Goal: Task Accomplishment & Management: Use online tool/utility

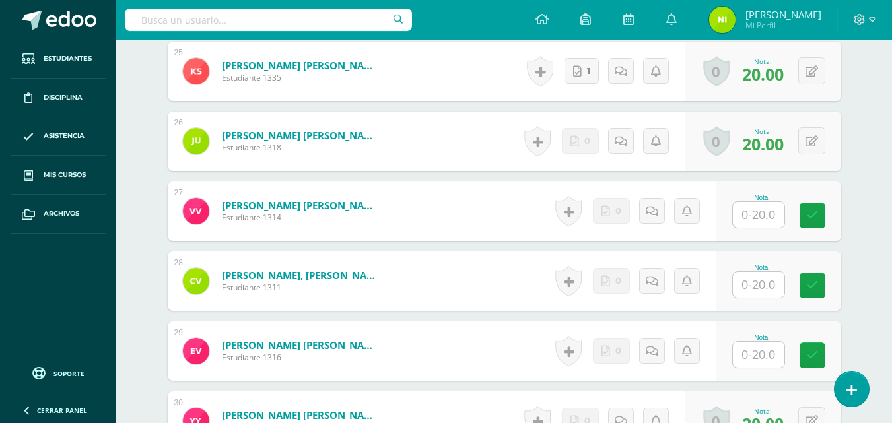
scroll to position [2254, 0]
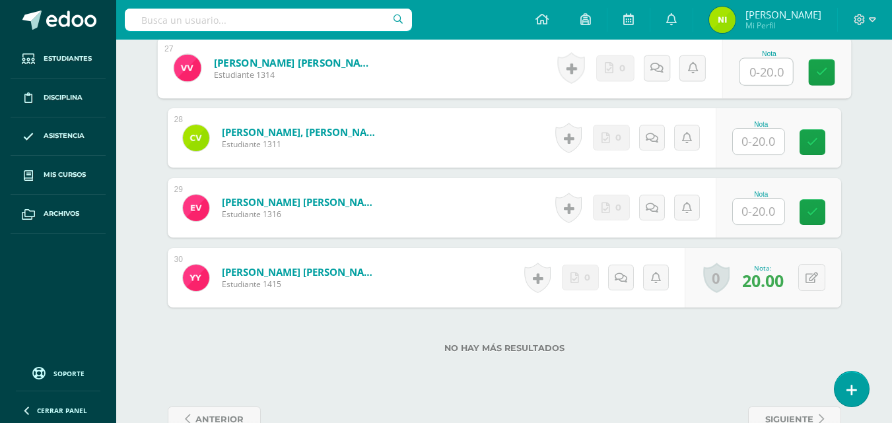
click at [757, 72] on input "text" at bounding box center [766, 72] width 53 height 26
type input "20"
click at [825, 71] on icon at bounding box center [822, 72] width 12 height 11
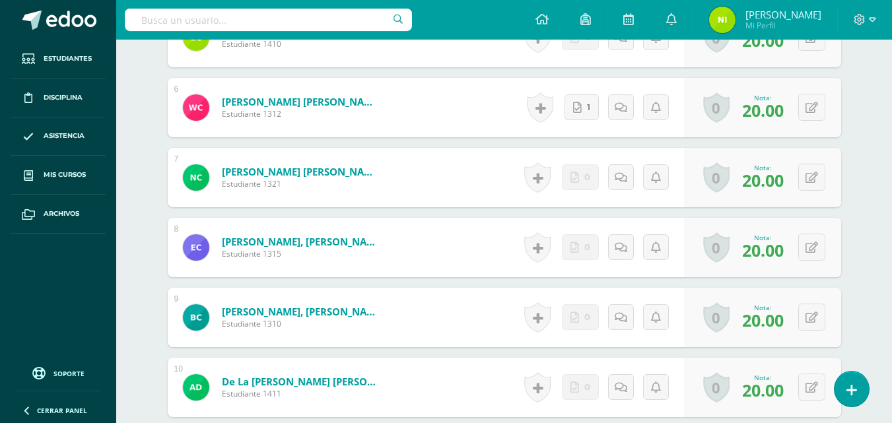
scroll to position [0, 0]
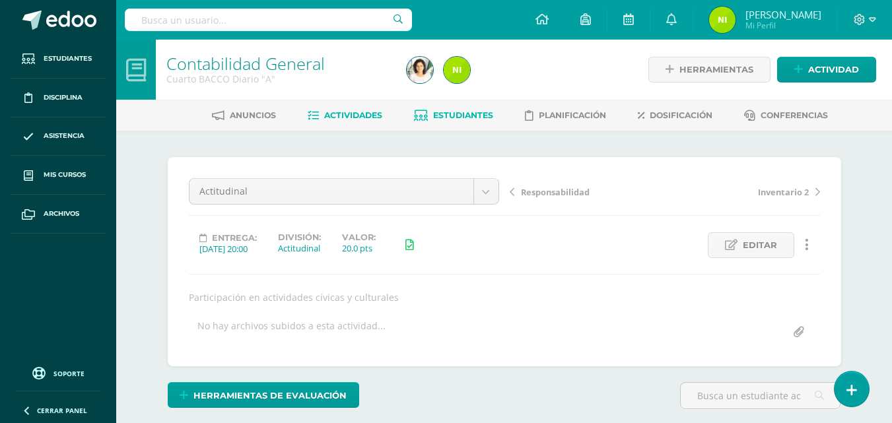
click at [484, 116] on span "Estudiantes" at bounding box center [463, 115] width 60 height 10
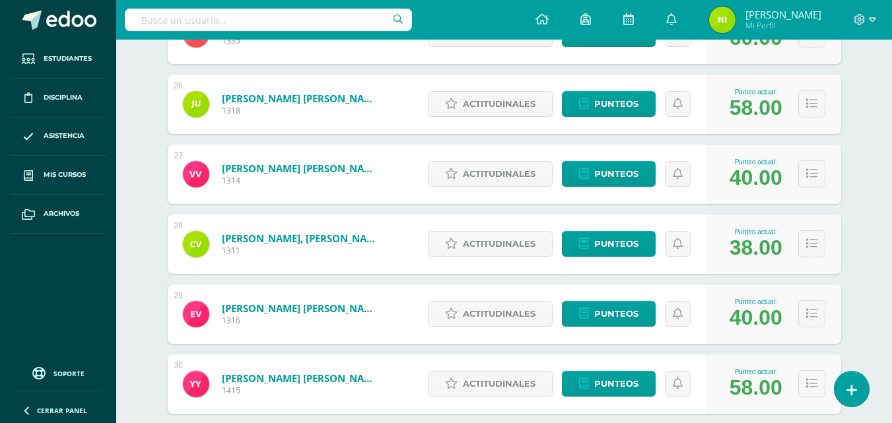
scroll to position [2008, 0]
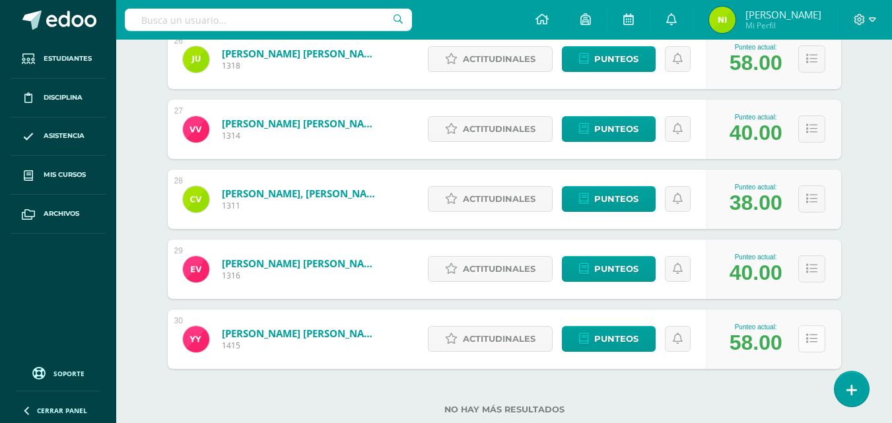
click at [814, 346] on button at bounding box center [812, 339] width 27 height 27
click at [814, 347] on button at bounding box center [812, 339] width 27 height 27
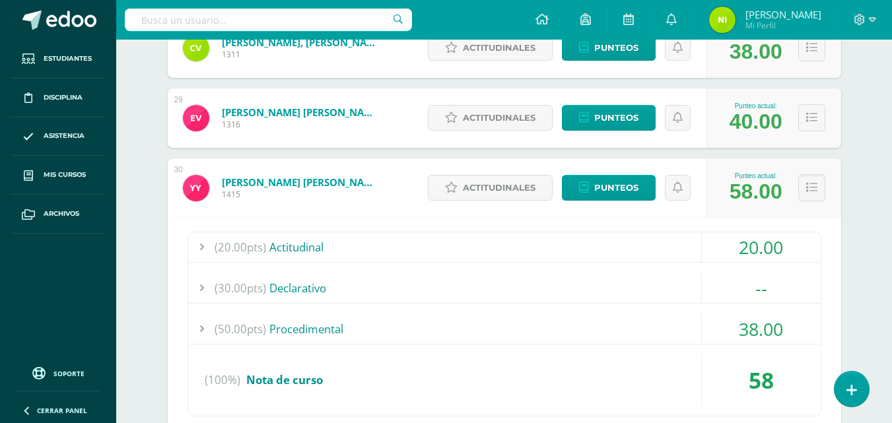
scroll to position [2169, 0]
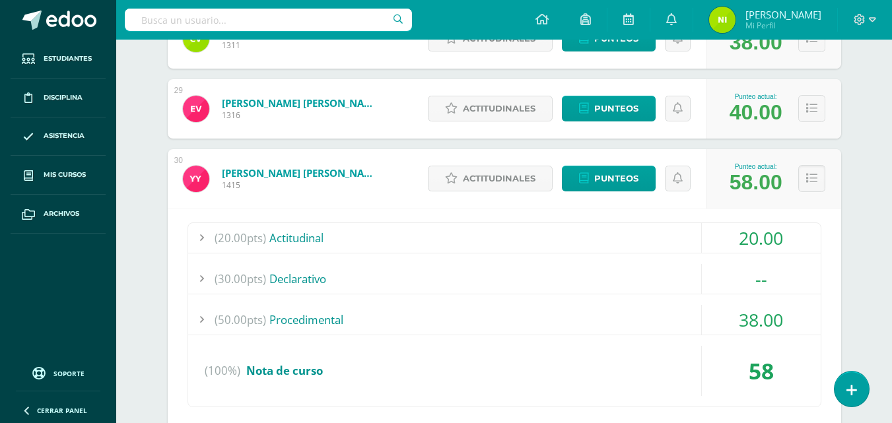
click at [198, 320] on div at bounding box center [201, 320] width 26 height 30
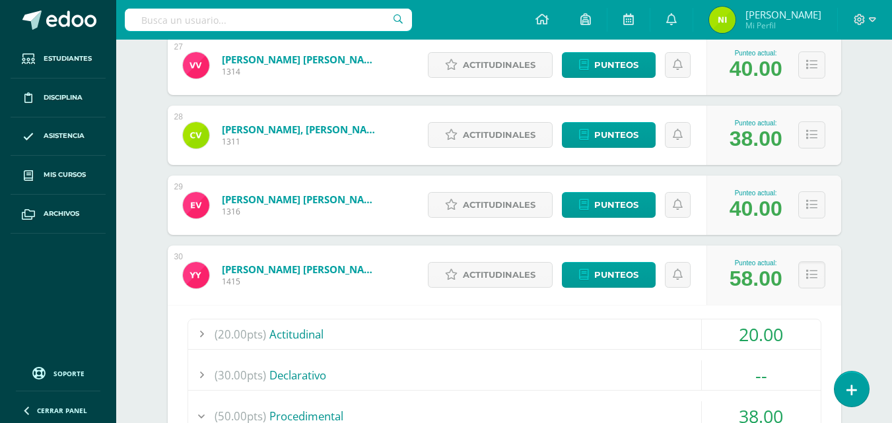
scroll to position [2067, 0]
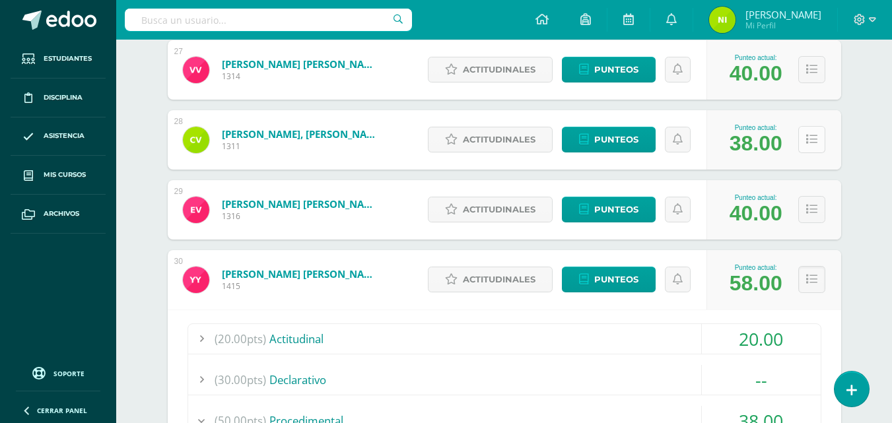
click at [814, 146] on button at bounding box center [812, 139] width 27 height 27
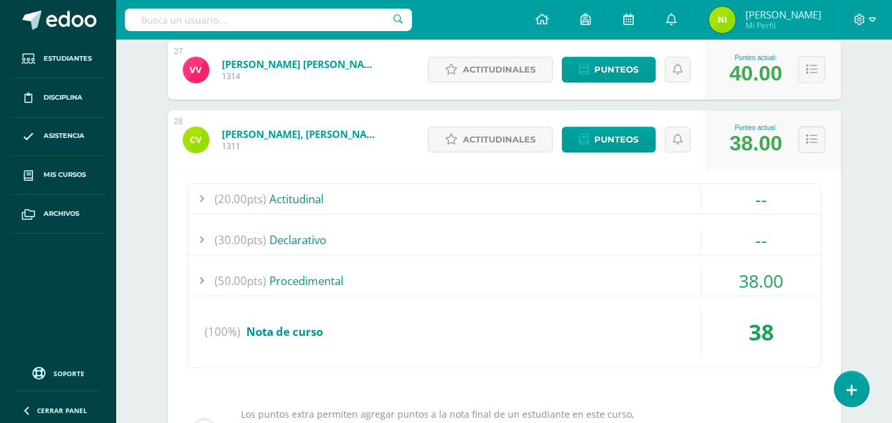
click at [293, 201] on div "(20.00pts) Actitudinal" at bounding box center [504, 199] width 633 height 30
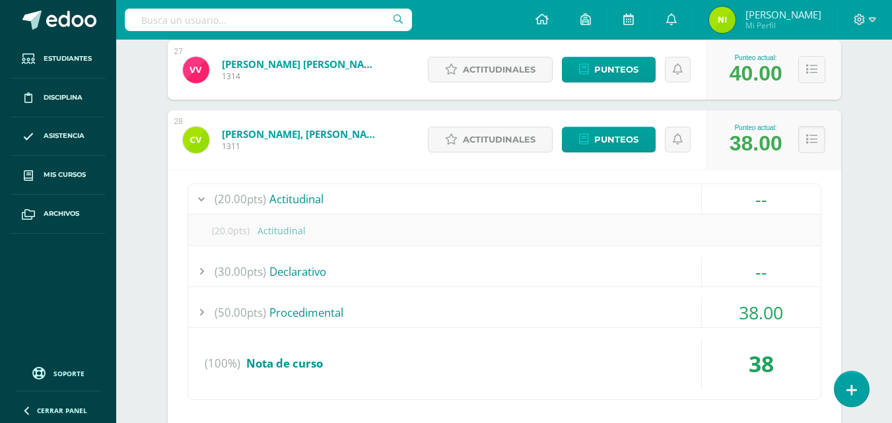
click at [279, 236] on div "(20.0pts) Actitudinal" at bounding box center [504, 231] width 633 height 30
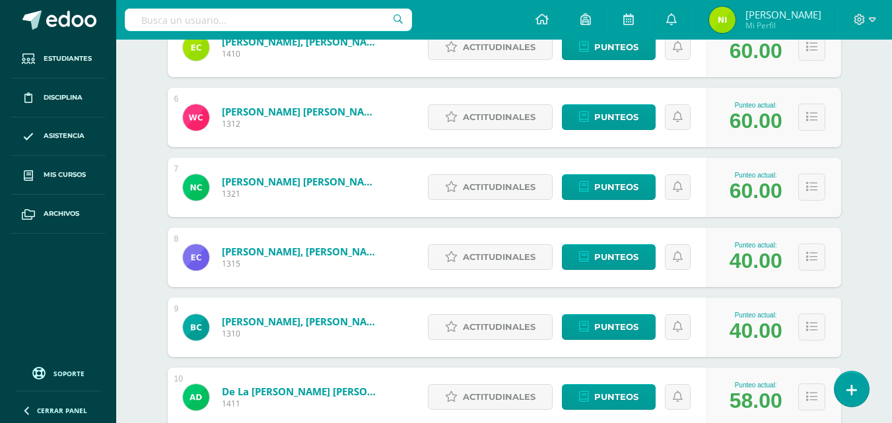
scroll to position [0, 0]
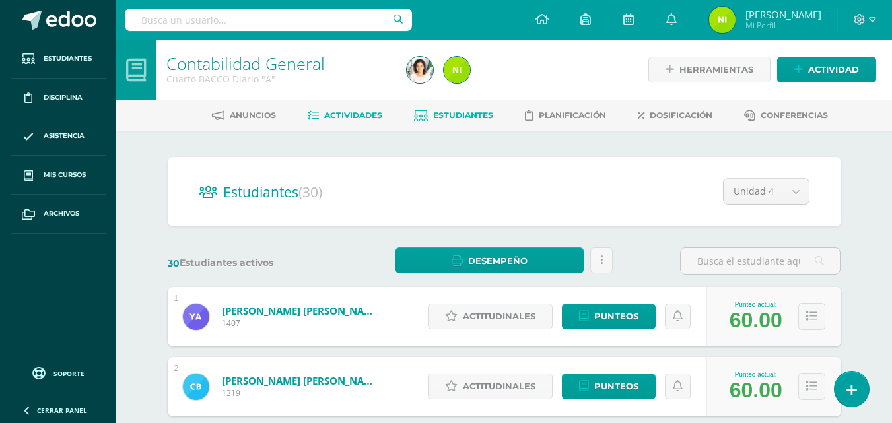
click at [346, 121] on link "Actividades" at bounding box center [345, 115] width 75 height 21
click at [349, 117] on span "Actividades" at bounding box center [353, 115] width 58 height 10
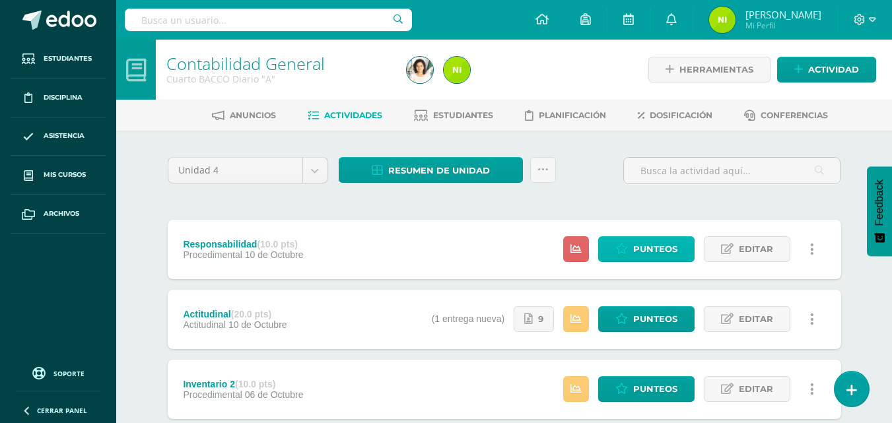
click at [628, 250] on icon at bounding box center [622, 249] width 13 height 11
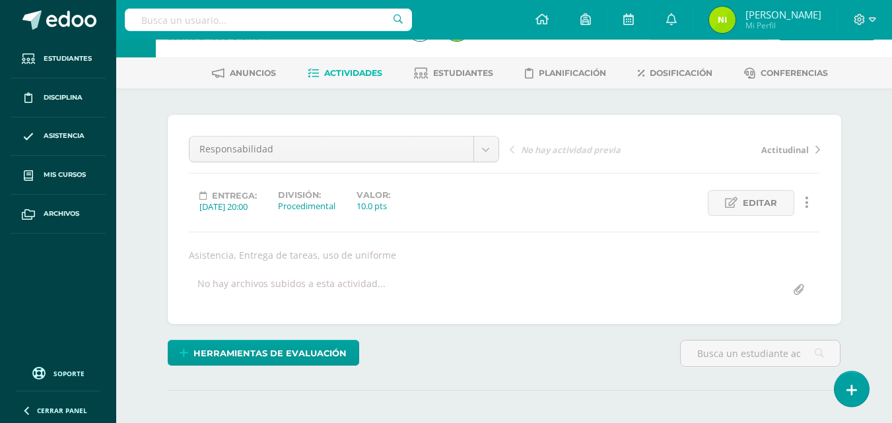
scroll to position [52, 0]
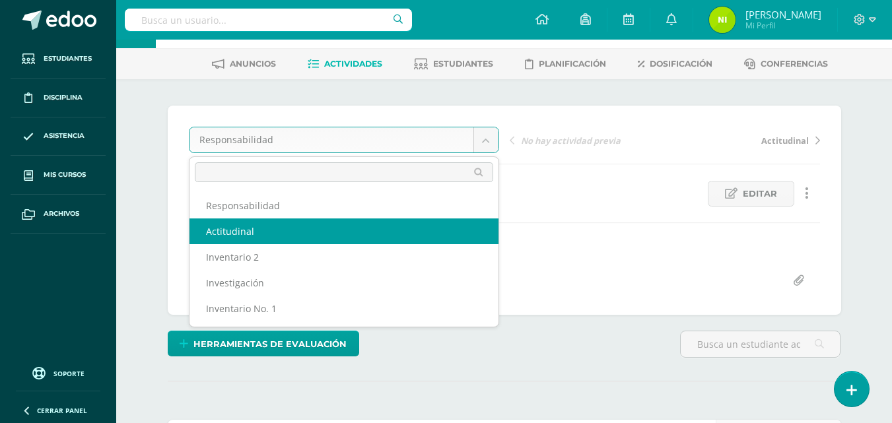
select select "/dashboard/teacher/grade-activity/84265/"
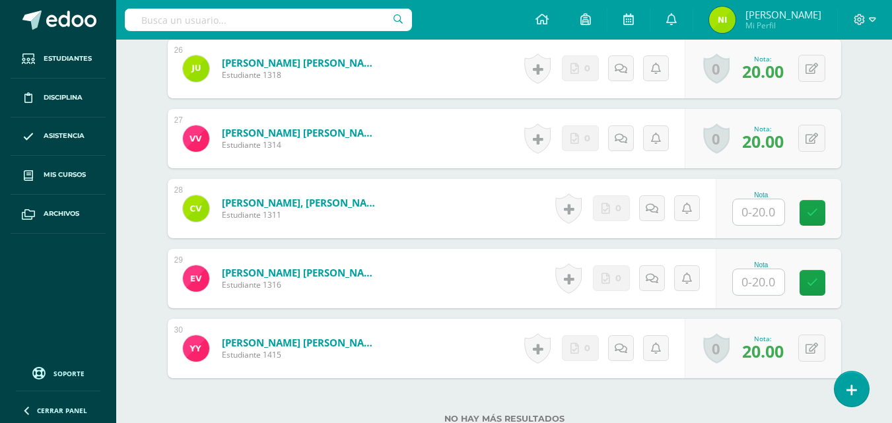
scroll to position [2201, 0]
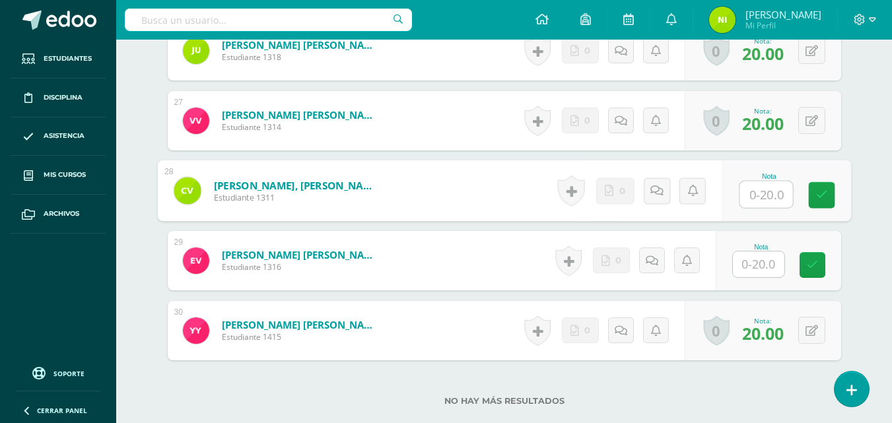
click at [758, 195] on input "text" at bounding box center [766, 195] width 53 height 26
type input "20"
click at [822, 196] on icon at bounding box center [822, 195] width 12 height 11
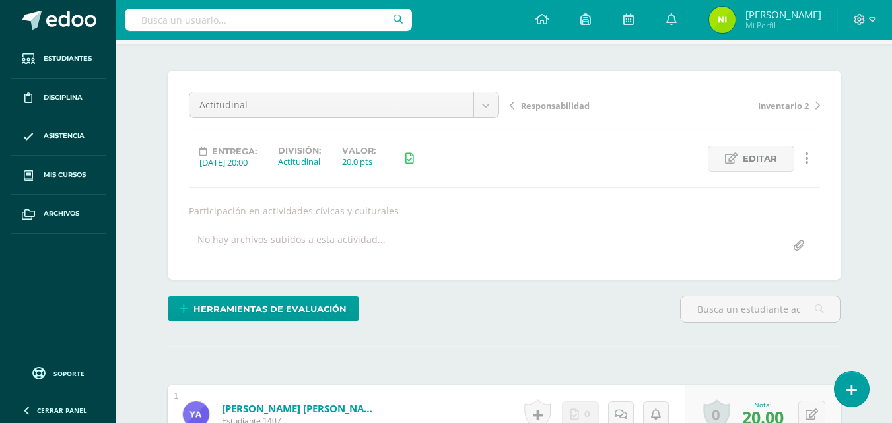
scroll to position [0, 0]
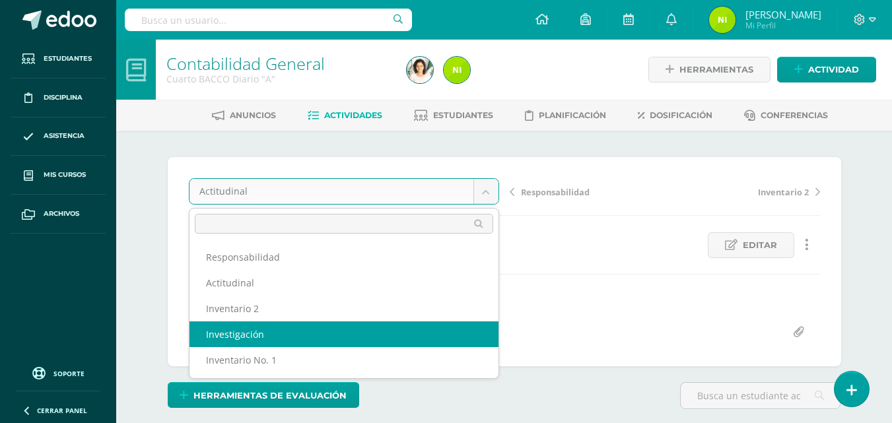
select select "/dashboard/teacher/grade-activity/84267/"
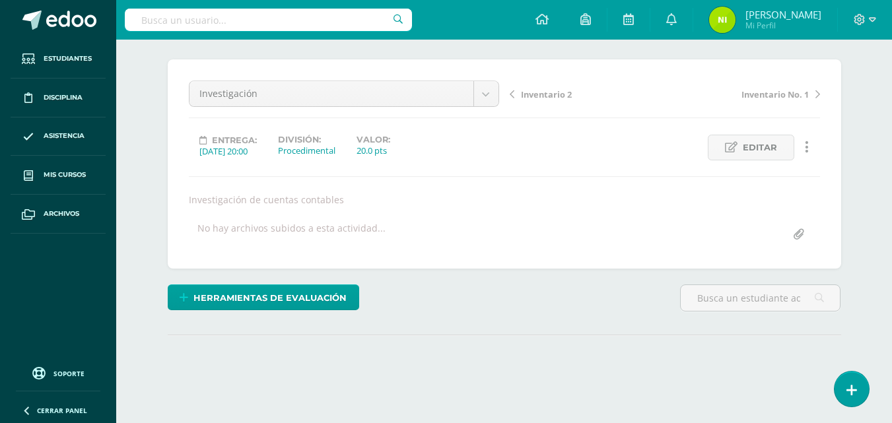
scroll to position [192, 0]
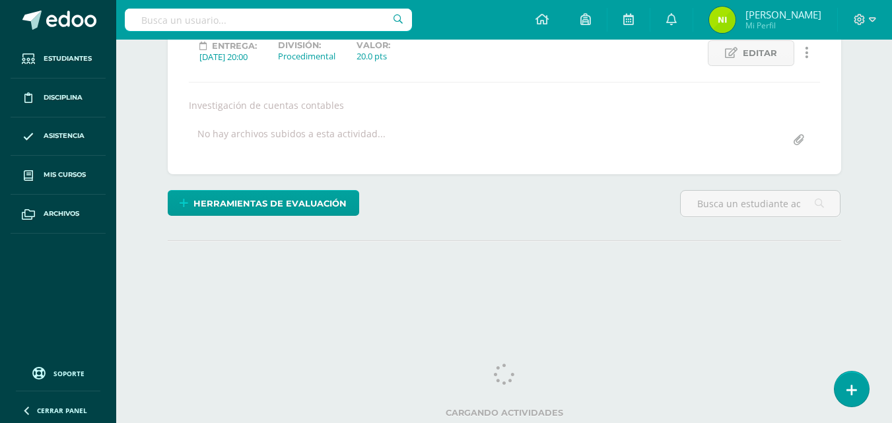
drag, startPoint x: 896, startPoint y: 198, endPoint x: 900, endPoint y: 349, distance: 150.6
click at [892, 343] on html "Estudiantes Disciplina Asistencia Mis cursos Archivos Soporte Ayuda Reportar un…" at bounding box center [446, 76] width 892 height 536
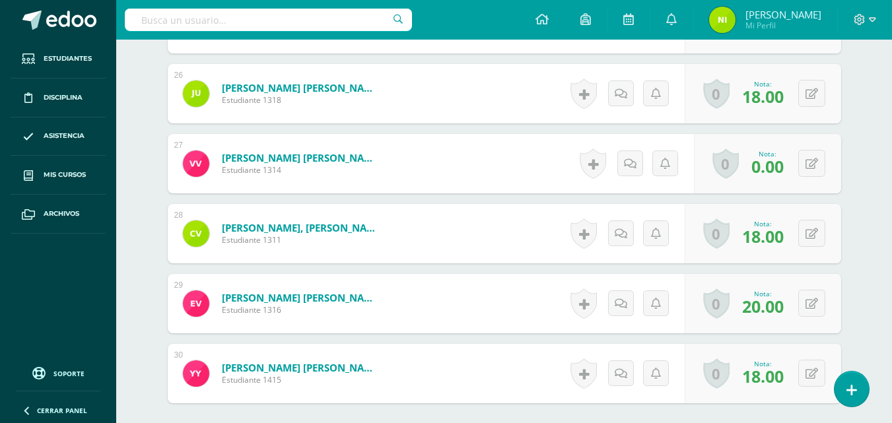
scroll to position [2157, 0]
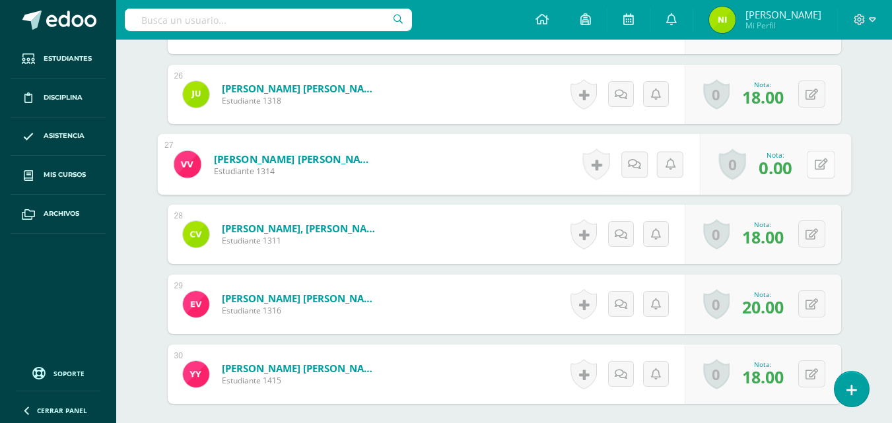
click at [816, 166] on icon at bounding box center [820, 164] width 13 height 11
type input "20"
click at [797, 174] on link at bounding box center [786, 169] width 26 height 26
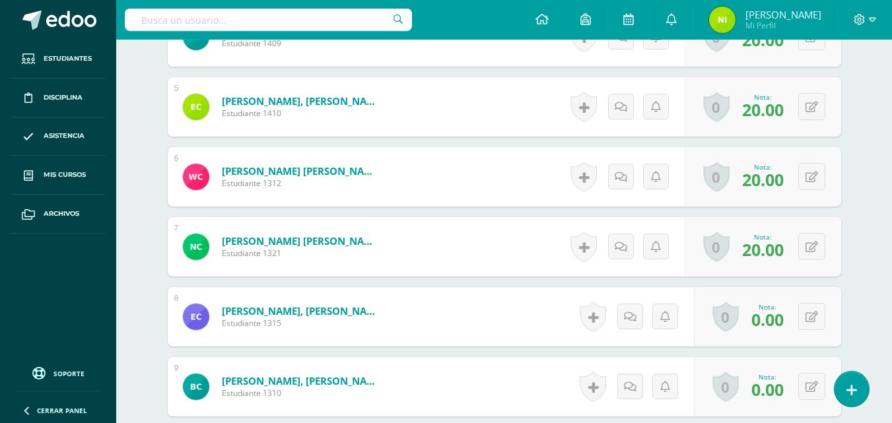
scroll to position [679, 0]
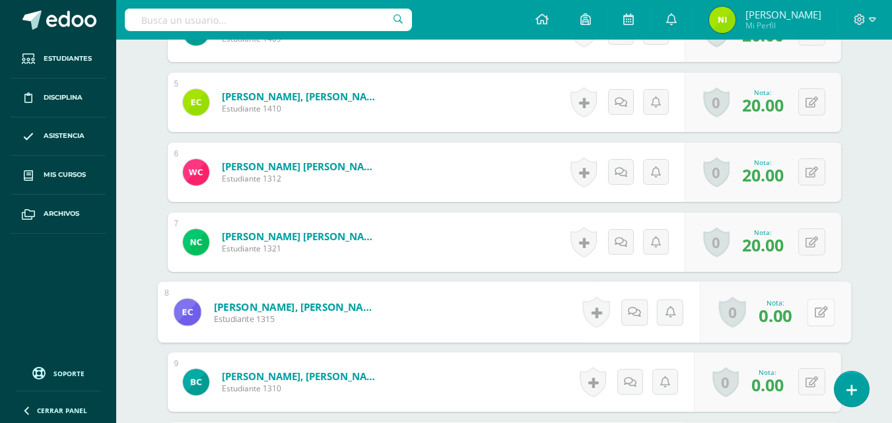
click at [809, 310] on button at bounding box center [821, 313] width 28 height 28
type input "20"
click at [787, 320] on icon at bounding box center [786, 316] width 12 height 11
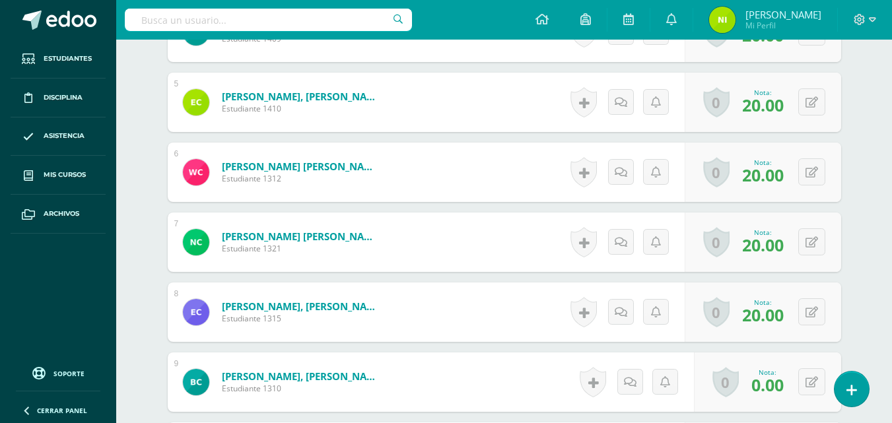
click at [787, 320] on div "Nota: 20.00" at bounding box center [763, 312] width 52 height 28
